Goal: Information Seeking & Learning: Learn about a topic

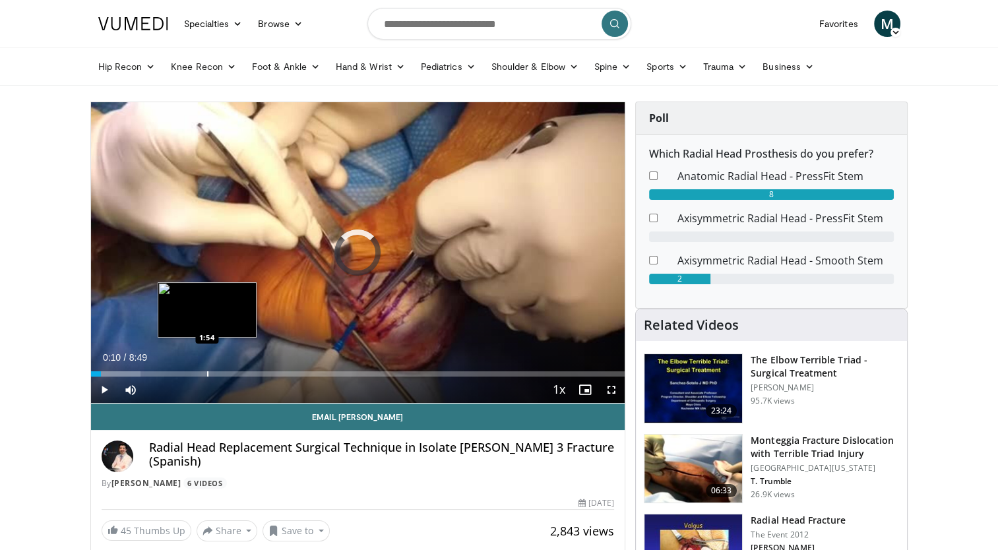
click at [207, 371] on div "Progress Bar" at bounding box center [207, 373] width 1 height 5
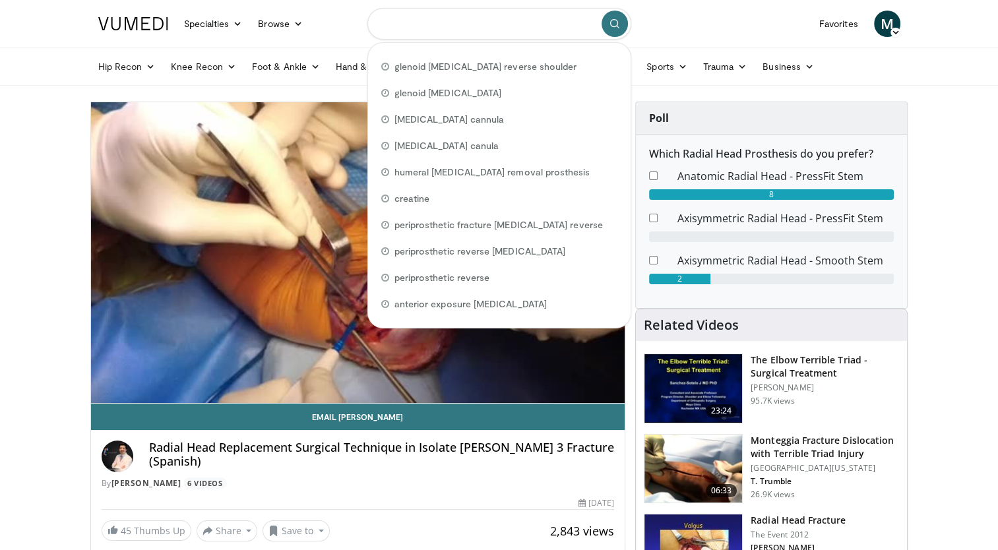
click at [437, 23] on input "Search topics, interventions" at bounding box center [499, 24] width 264 height 32
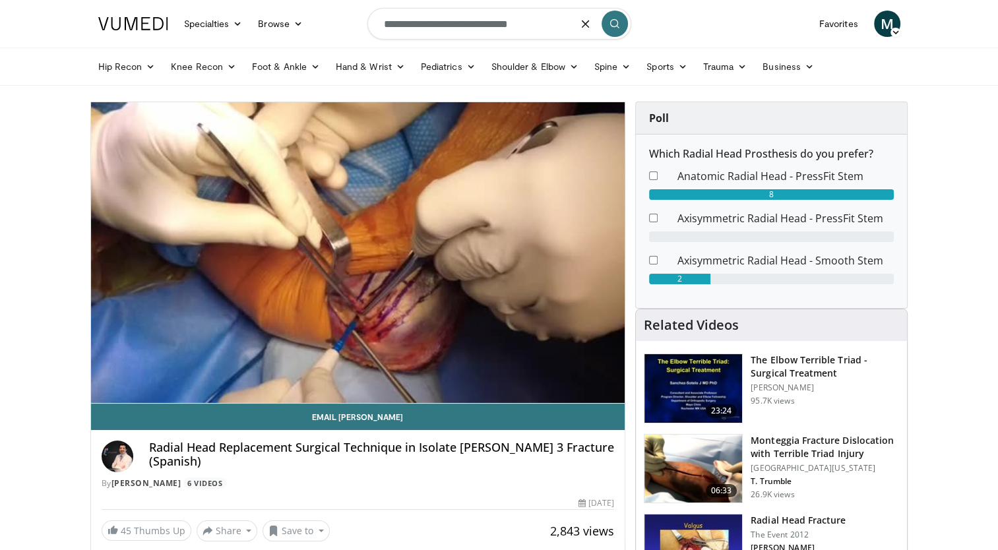
type input "**********"
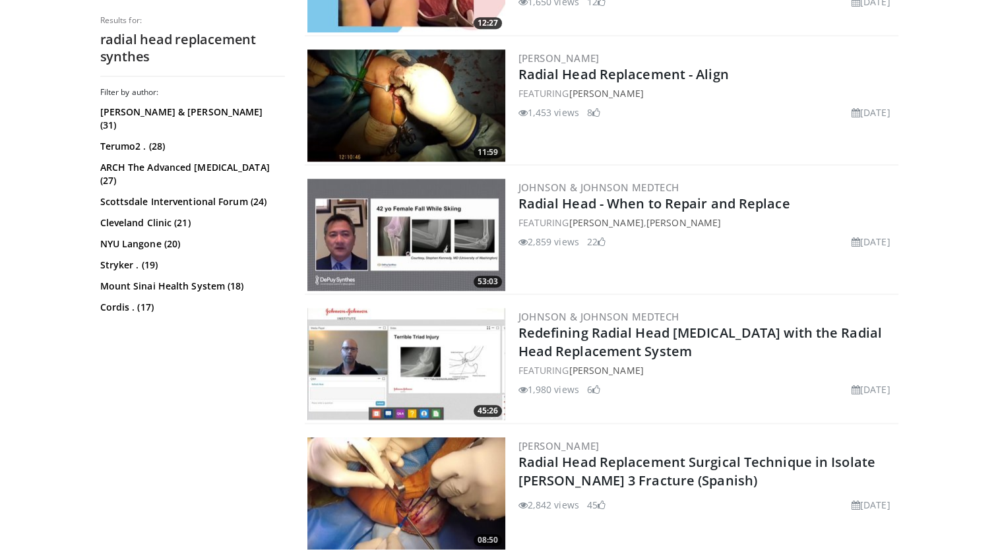
scroll to position [1135, 0]
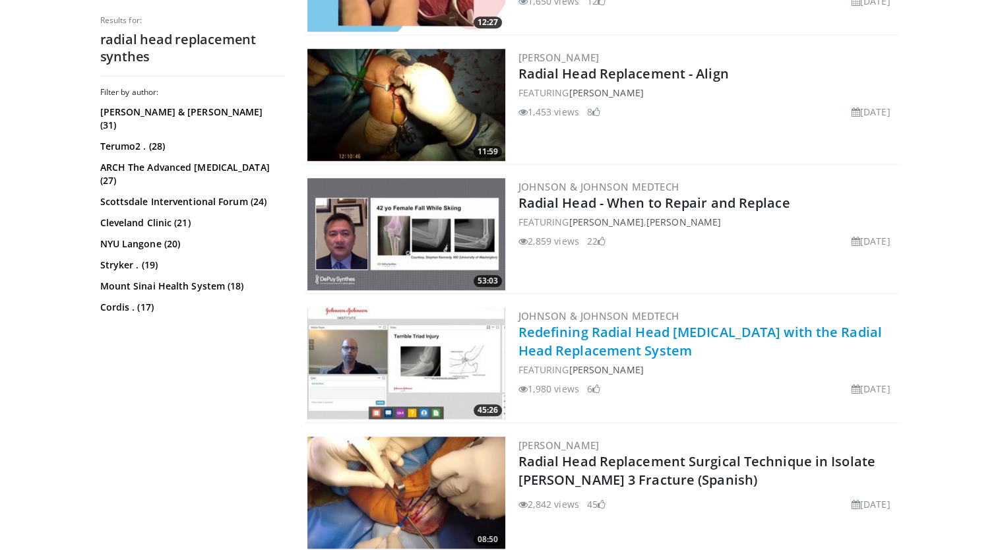
click at [549, 327] on link "Redefining Radial Head Arthroplasty with the Radial Head Replacement System" at bounding box center [699, 341] width 363 height 36
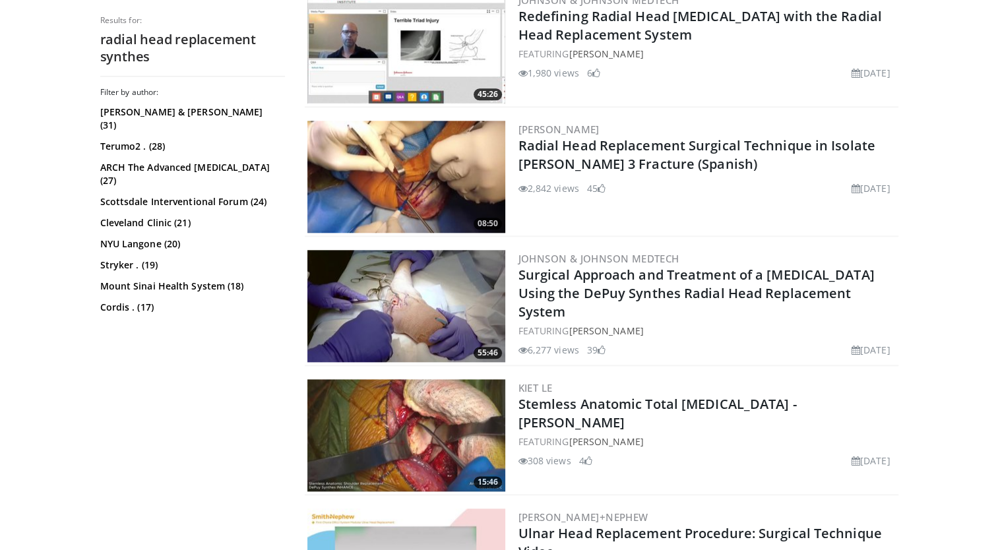
scroll to position [1455, 0]
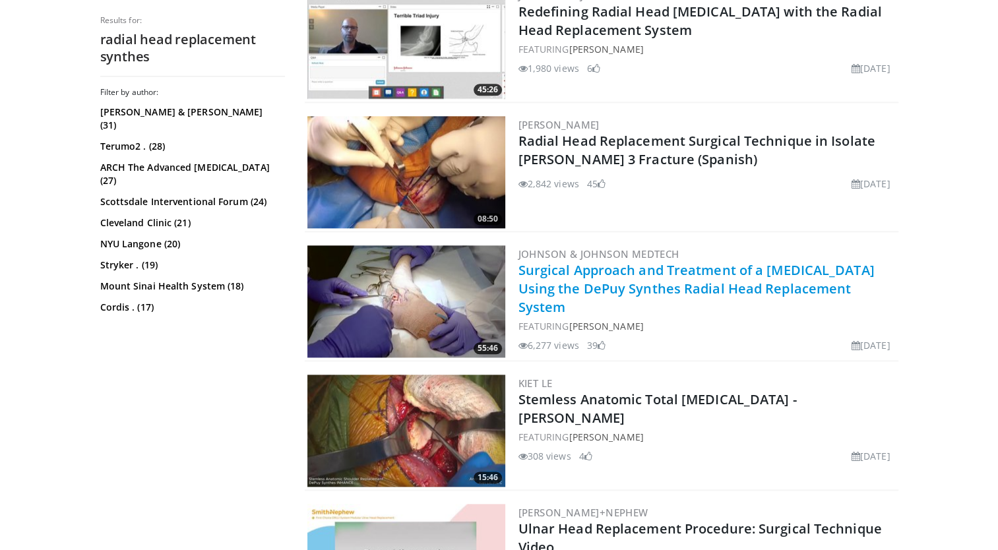
click at [609, 276] on link "Surgical Approach and Treatment of a Radial Head Fracture Using the DePuy Synth…" at bounding box center [696, 288] width 356 height 55
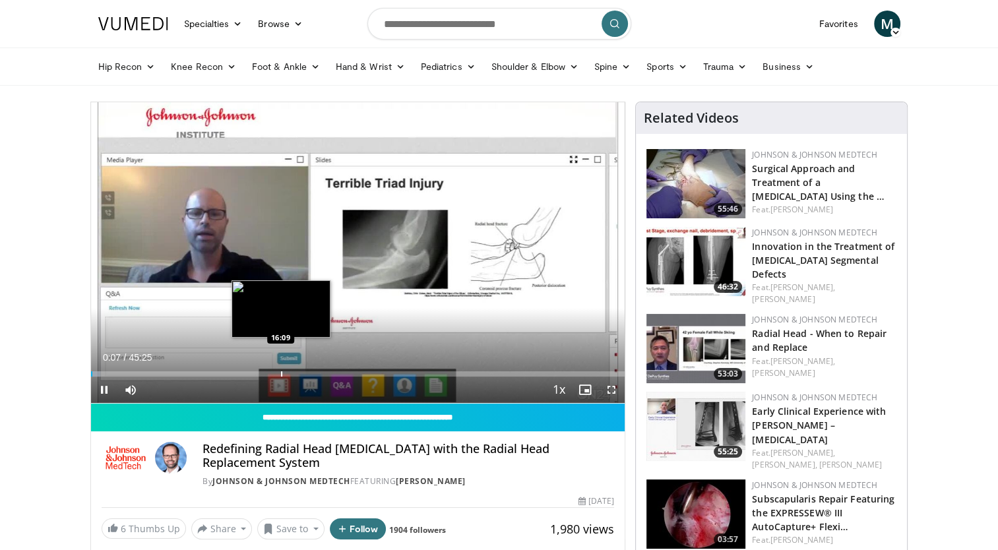
click at [281, 374] on div "Progress Bar" at bounding box center [281, 373] width 1 height 5
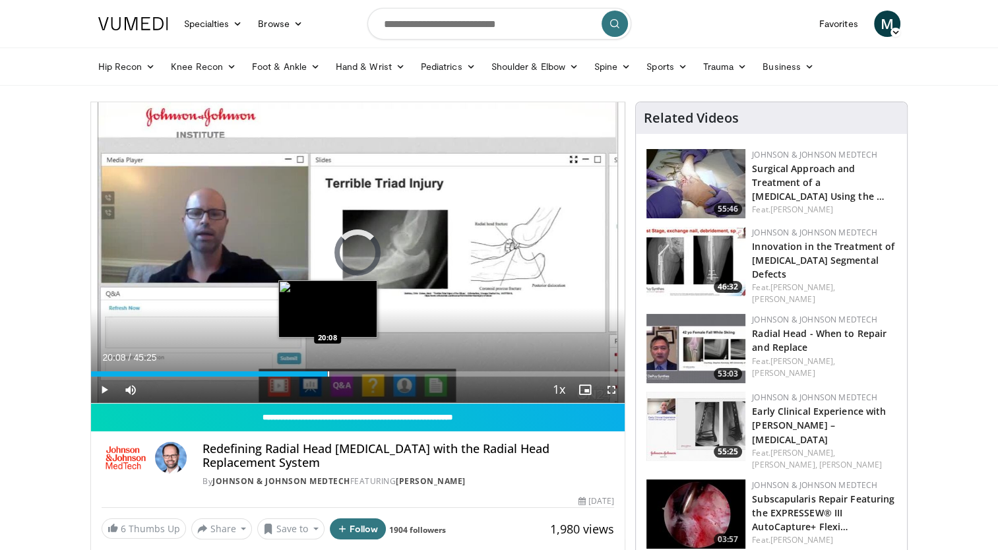
click at [328, 371] on div "Progress Bar" at bounding box center [328, 373] width 1 height 5
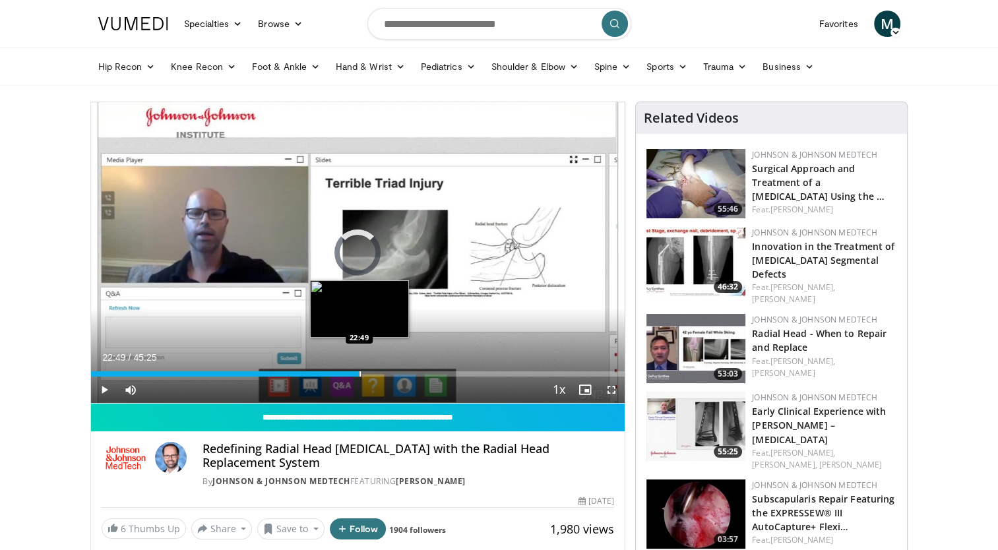
click at [359, 371] on div "Progress Bar" at bounding box center [359, 373] width 1 height 5
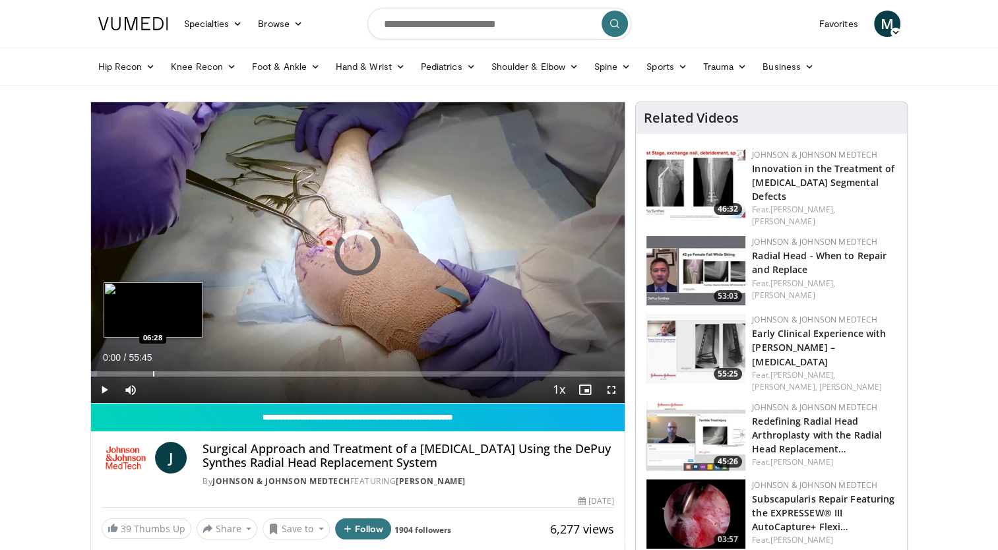
click at [152, 371] on div "Loaded : 1.18% 00:00 06:28" at bounding box center [358, 373] width 534 height 5
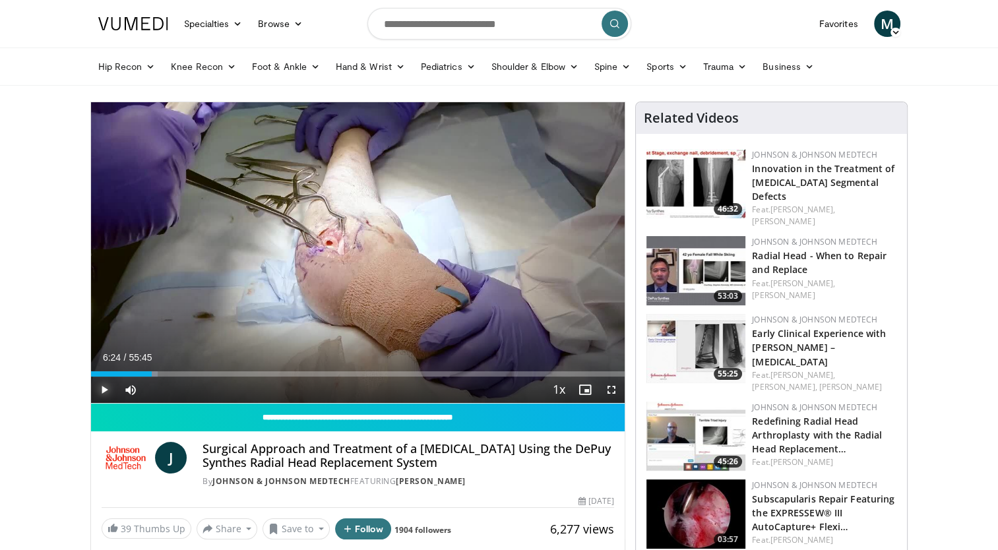
click at [104, 387] on span "Video Player" at bounding box center [104, 390] width 26 height 26
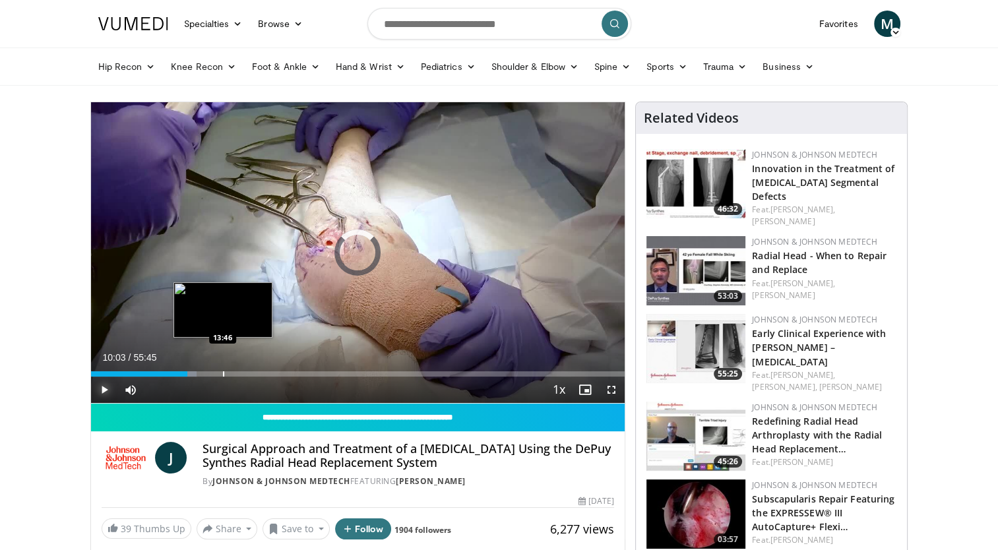
click at [223, 372] on div "Progress Bar" at bounding box center [223, 373] width 1 height 5
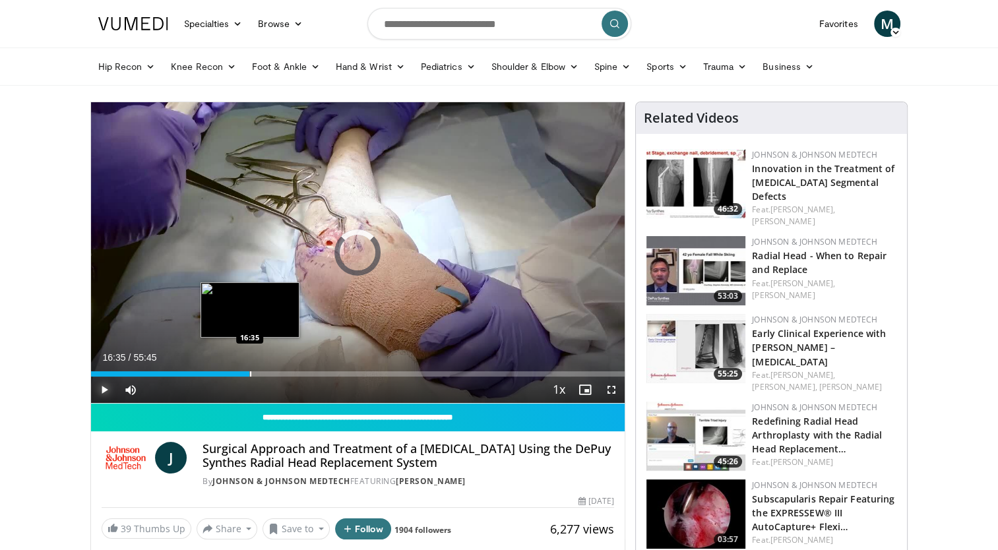
click at [250, 375] on div "Progress Bar" at bounding box center [250, 373] width 1 height 5
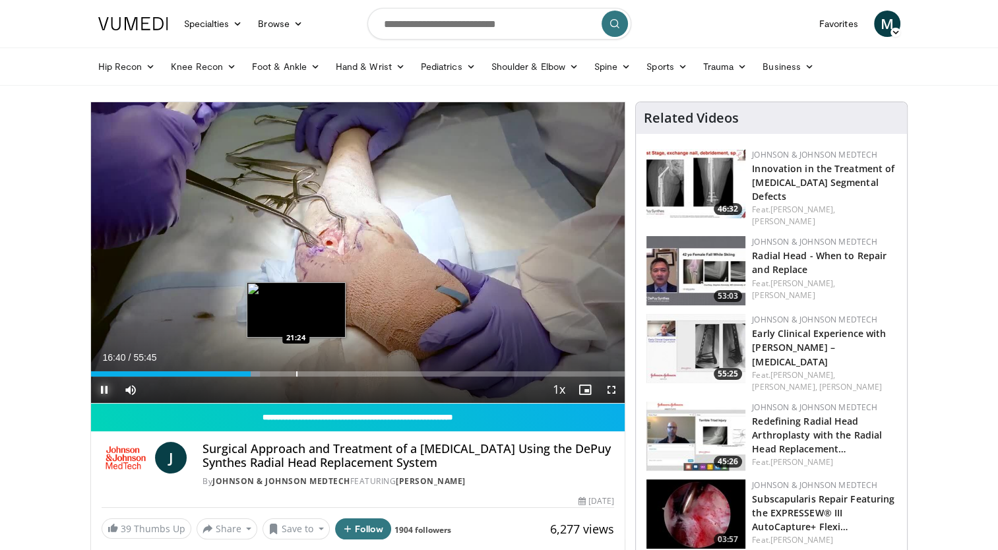
click at [296, 375] on div "Progress Bar" at bounding box center [296, 373] width 1 height 5
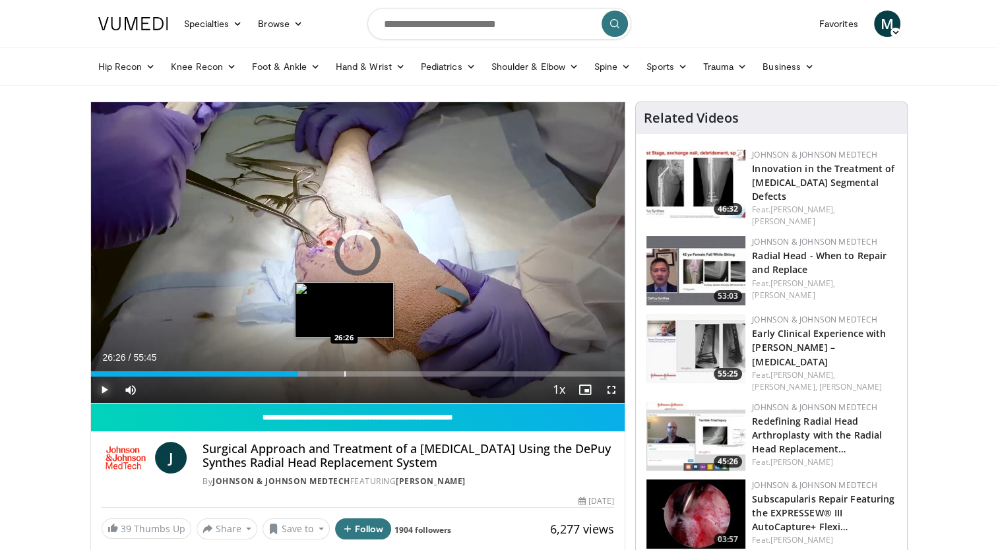
click at [344, 371] on div "Progress Bar" at bounding box center [344, 373] width 1 height 5
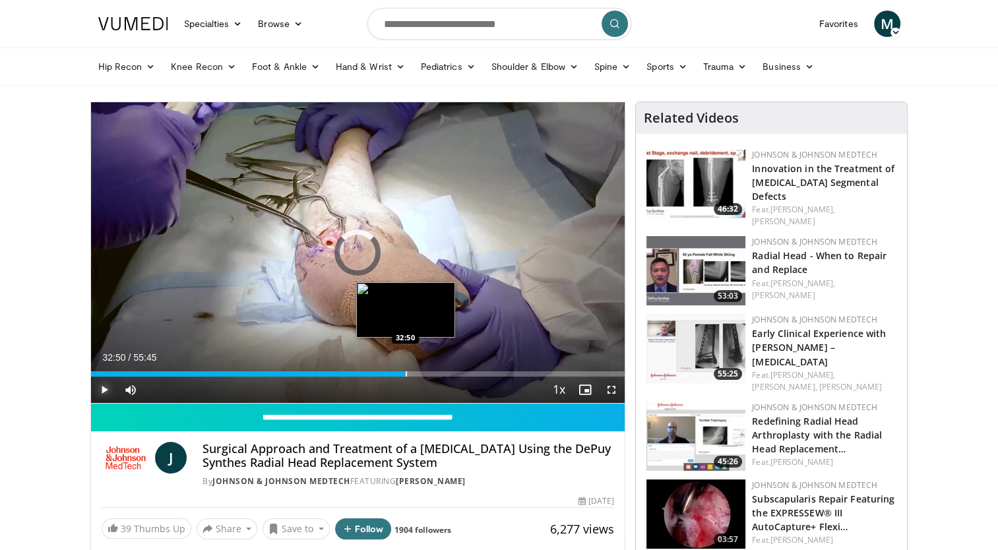
click at [406, 373] on div "Progress Bar" at bounding box center [406, 373] width 1 height 5
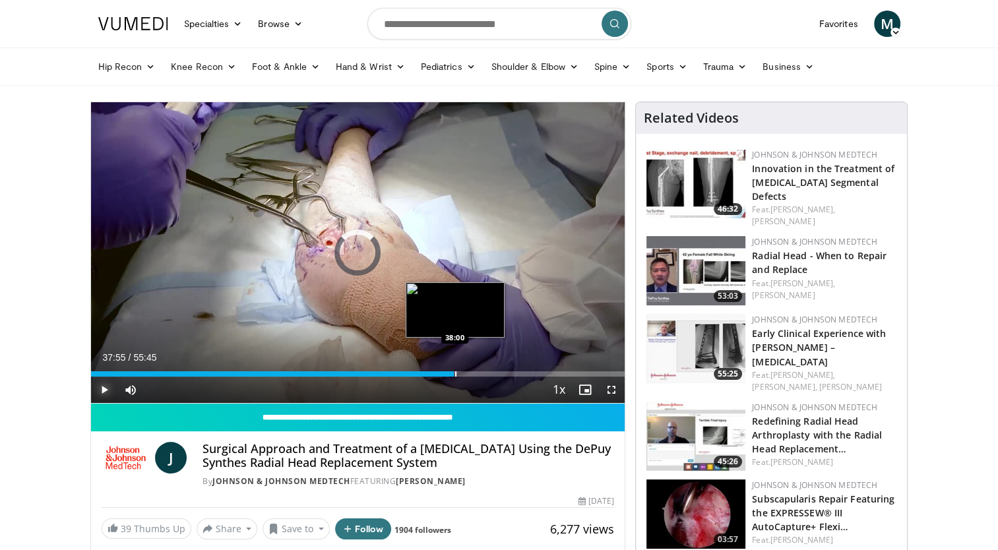
click at [454, 376] on div "Loaded : 62.77% 33:56 38:00" at bounding box center [358, 373] width 534 height 5
click at [454, 376] on video-js "**********" at bounding box center [358, 252] width 534 height 301
click at [481, 374] on div "Progress Bar" at bounding box center [481, 373] width 1 height 5
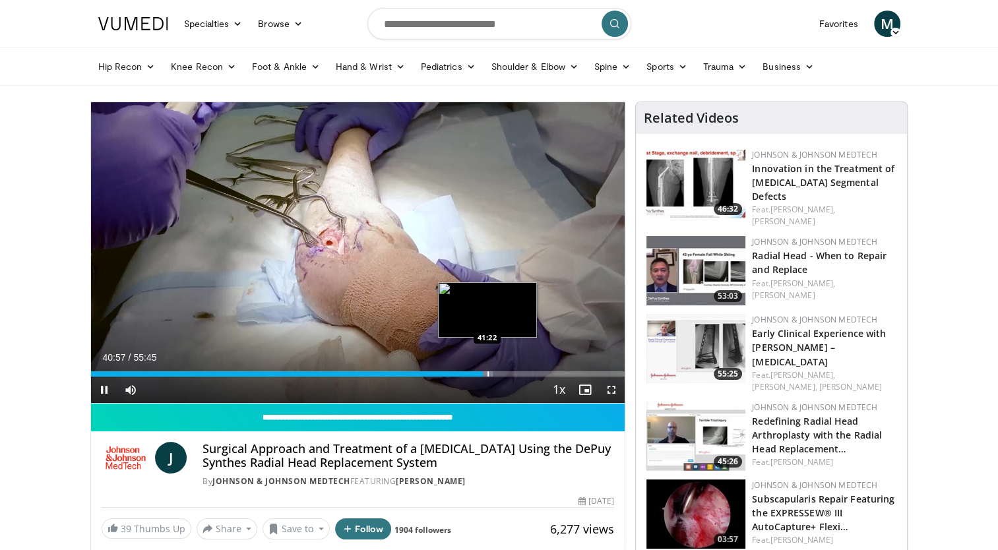
click at [485, 371] on div "Loaded : 75.31% 40:57 41:22" at bounding box center [358, 373] width 534 height 5
click at [494, 373] on video-js "**********" at bounding box center [358, 252] width 534 height 301
click at [498, 373] on div "Progress Bar" at bounding box center [498, 373] width 1 height 5
click at [497, 373] on video-js "**********" at bounding box center [358, 252] width 534 height 301
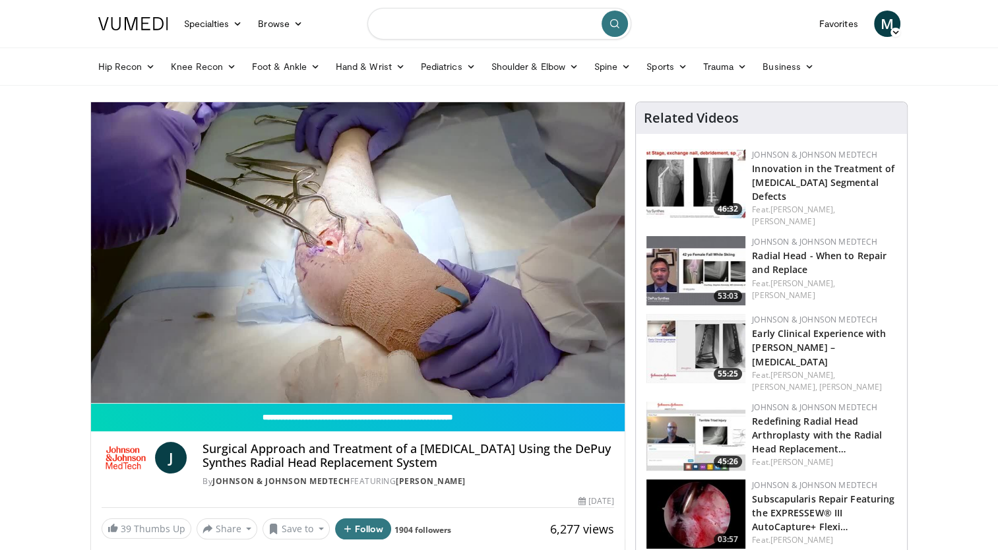
click at [466, 26] on input "Search topics, interventions" at bounding box center [499, 24] width 264 height 32
type input "**********"
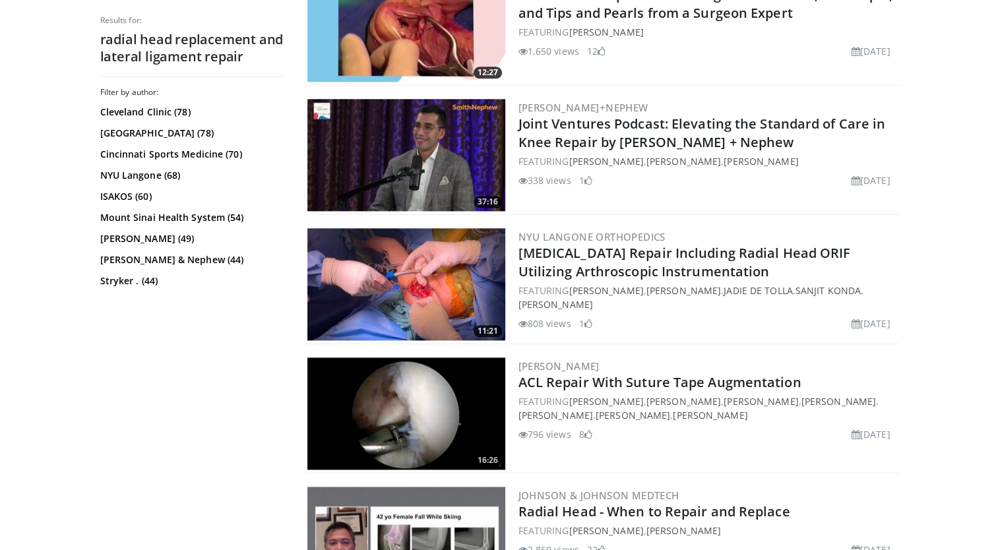
scroll to position [1472, 0]
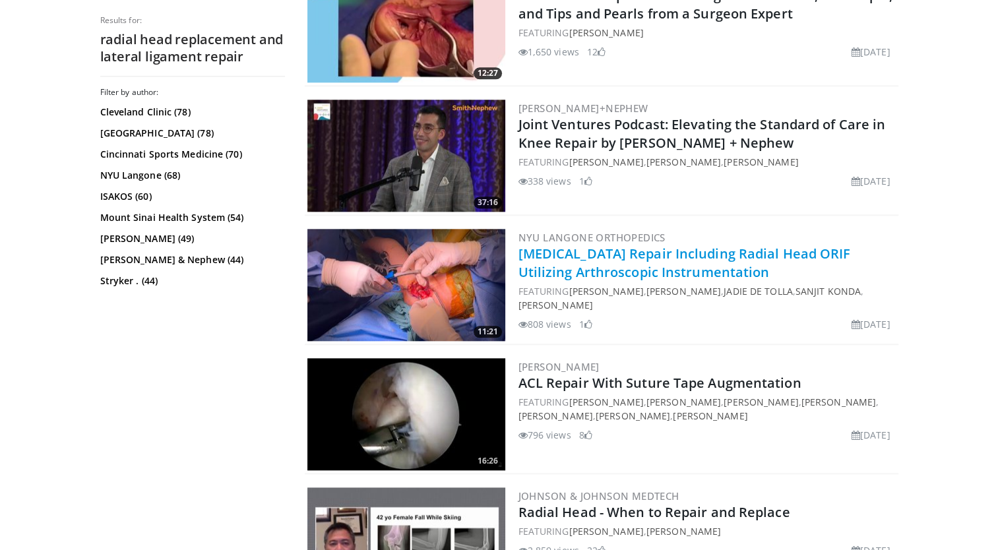
click at [636, 247] on link "[MEDICAL_DATA] Repair Including Radial Head ORIF Utilizing Arthroscopic Instrum…" at bounding box center [684, 263] width 332 height 36
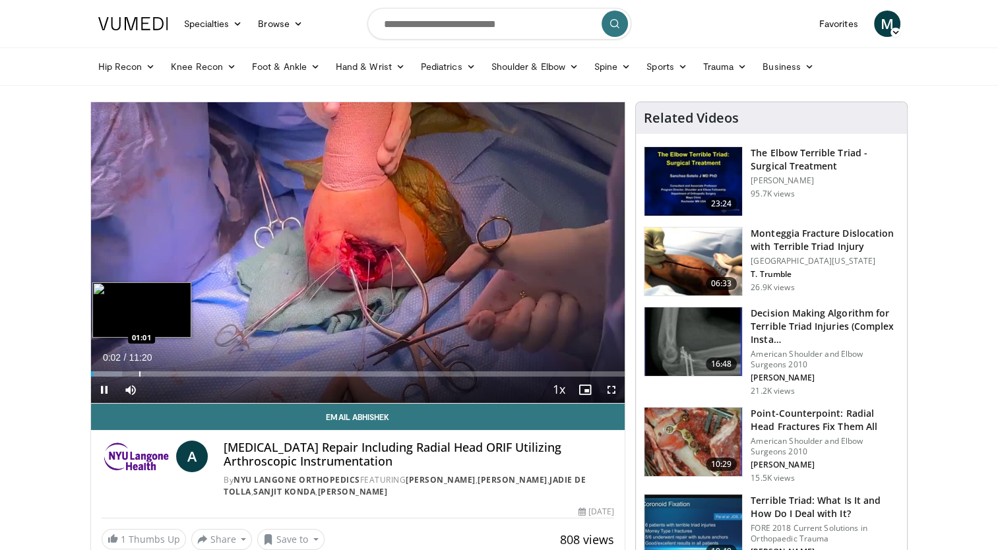
click at [139, 371] on div "Progress Bar" at bounding box center [139, 373] width 1 height 5
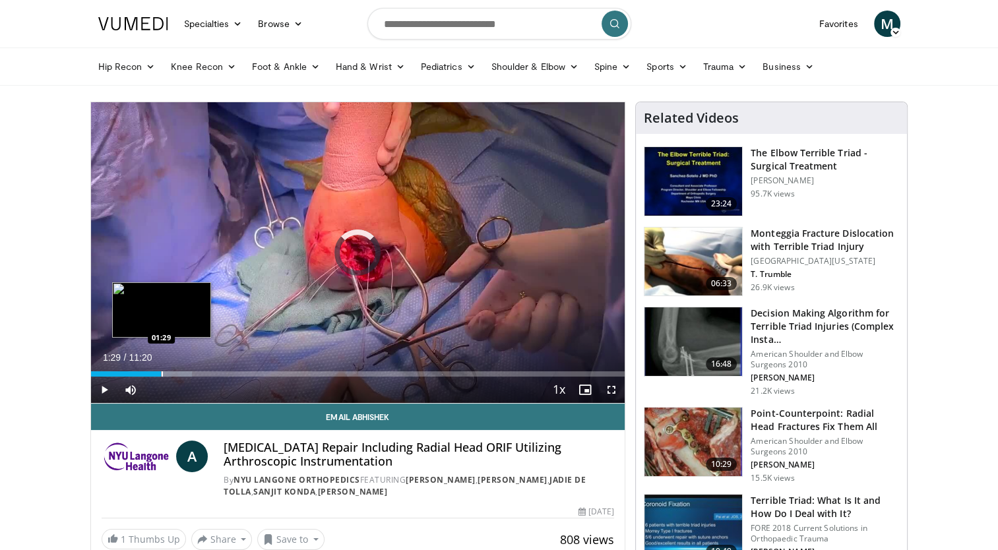
click at [162, 371] on div "Progress Bar" at bounding box center [162, 373] width 1 height 5
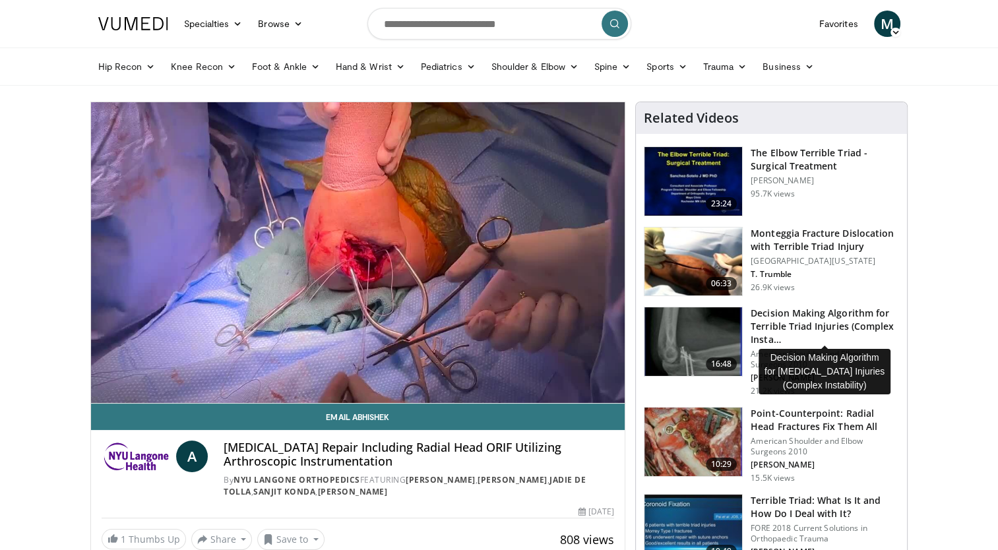
click at [795, 313] on h3 "Decision Making Algorithm for Terrible Triad Injuries (Complex Insta…" at bounding box center [825, 327] width 148 height 40
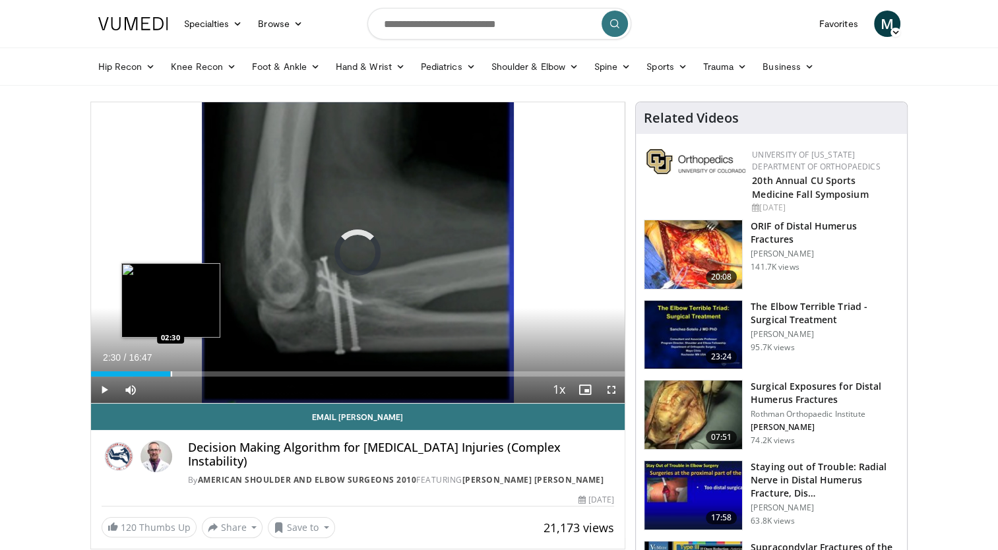
click at [171, 371] on div "Progress Bar" at bounding box center [171, 373] width 1 height 5
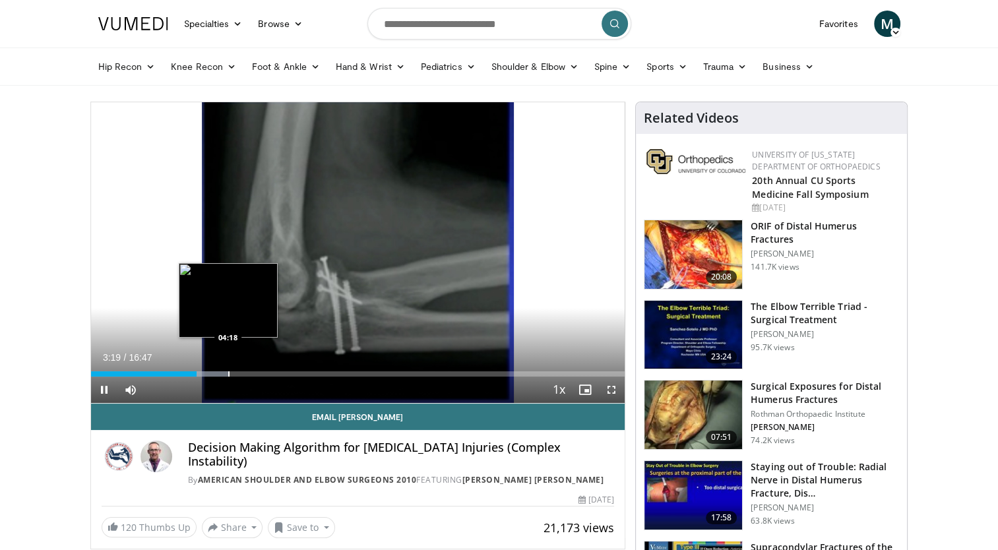
click at [228, 373] on div "Progress Bar" at bounding box center [228, 373] width 1 height 5
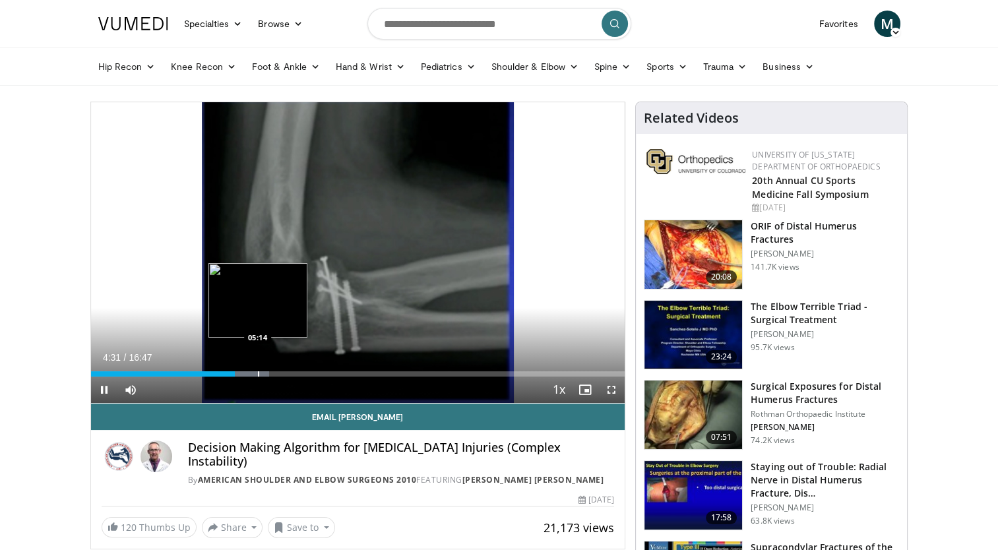
click at [259, 371] on div "Progress Bar" at bounding box center [258, 373] width 1 height 5
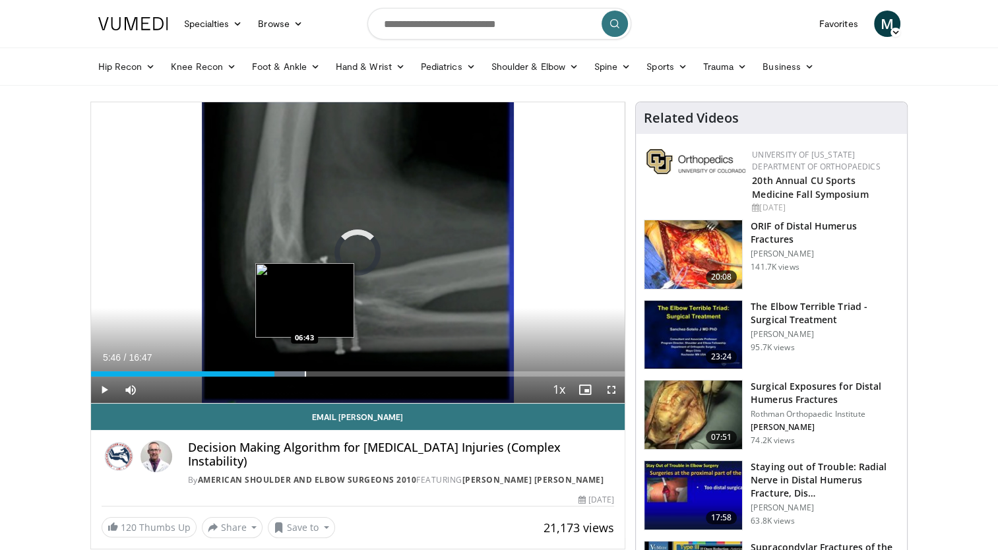
click at [305, 373] on div "Progress Bar" at bounding box center [305, 373] width 1 height 5
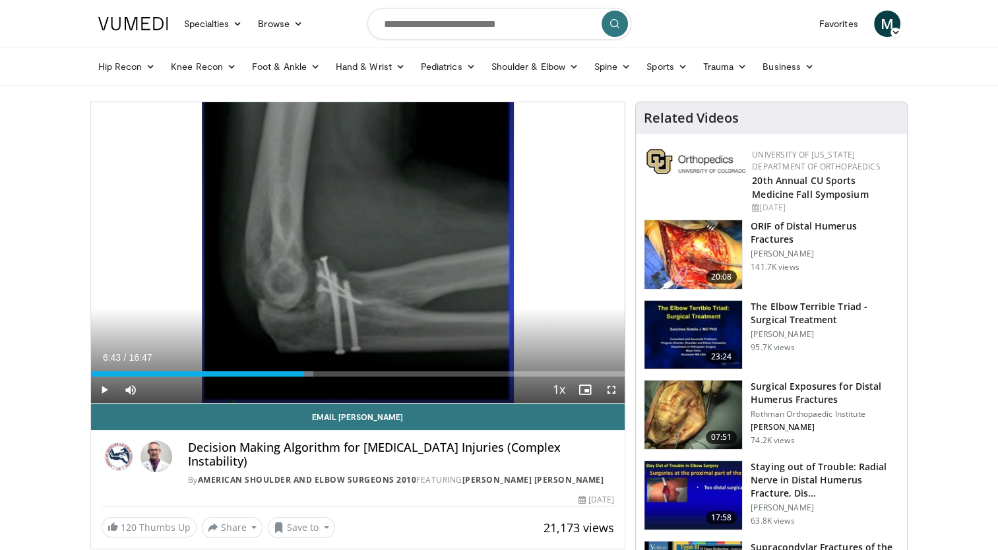
click at [305, 373] on div "Progress Bar" at bounding box center [305, 373] width 1 height 5
click at [412, 378] on div "Current Time 7:50 / Duration 16:47 Pause Skip Backward Skip Forward Mute Loaded…" at bounding box center [358, 390] width 534 height 26
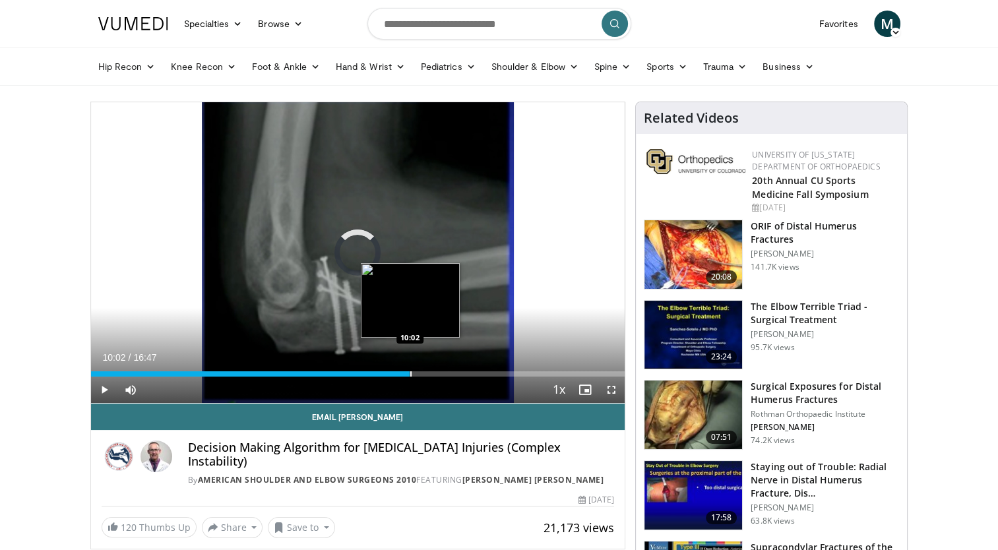
click at [410, 376] on div "Progress Bar" at bounding box center [410, 373] width 1 height 5
